Goal: Check status: Check status

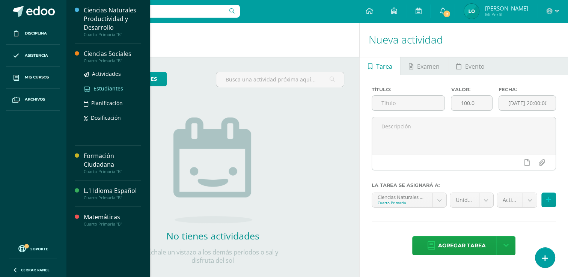
click at [109, 88] on span "Estudiantes" at bounding box center [108, 88] width 30 height 7
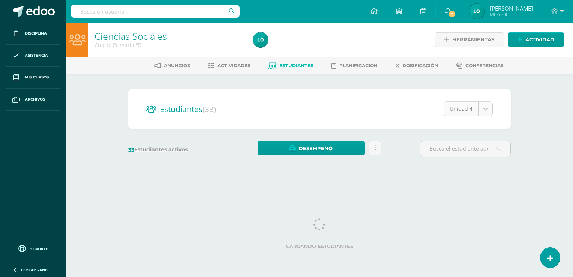
click at [489, 105] on body "Disciplina Asistencia Mis cursos Archivos Soporte Ayuda Reportar un problema Ce…" at bounding box center [286, 89] width 573 height 178
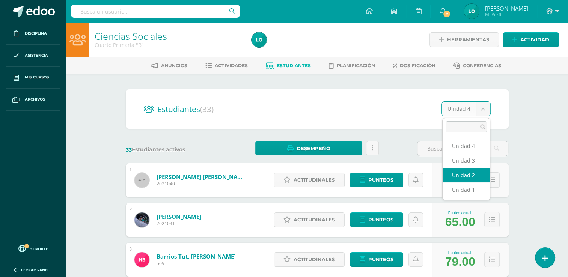
select select "/dashboard/teacher/section/1614/students/?unit=70412"
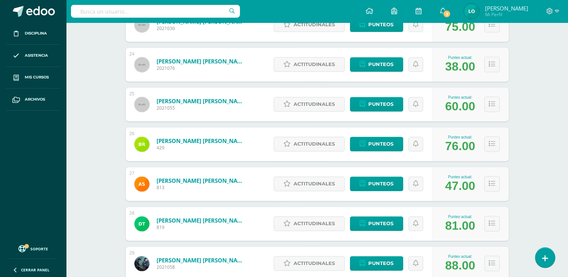
scroll to position [1021, 0]
